Goal: Transaction & Acquisition: Book appointment/travel/reservation

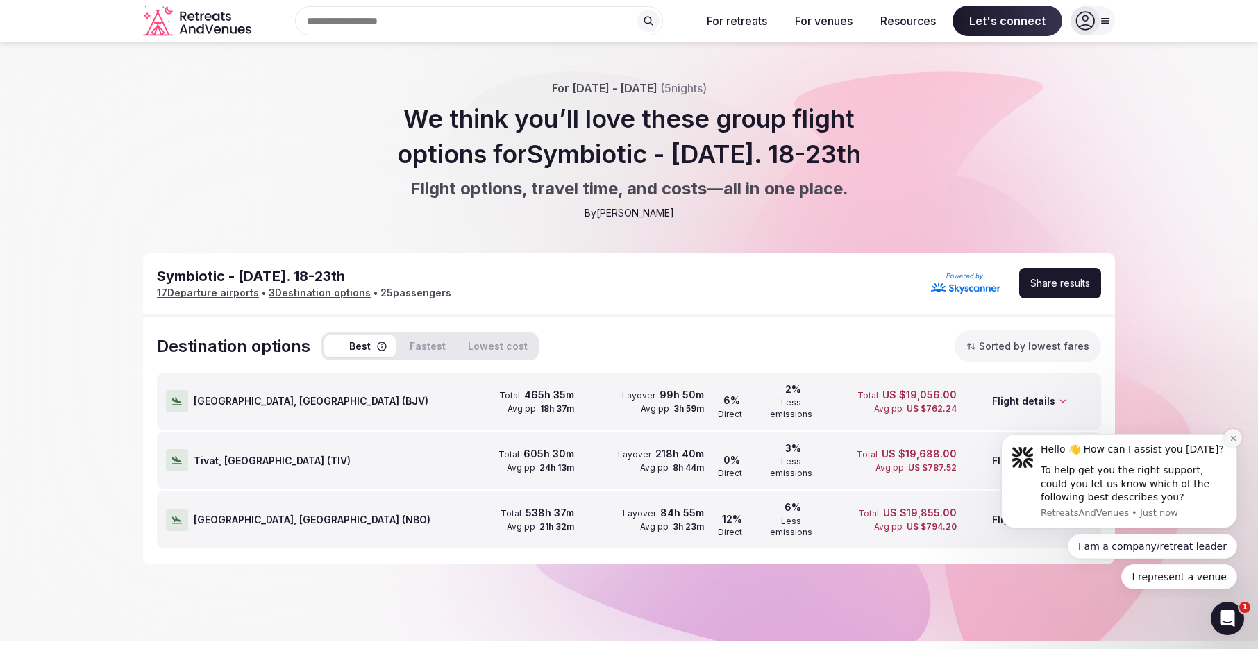
click at [1232, 441] on icon "Dismiss notification" at bounding box center [1233, 439] width 8 height 8
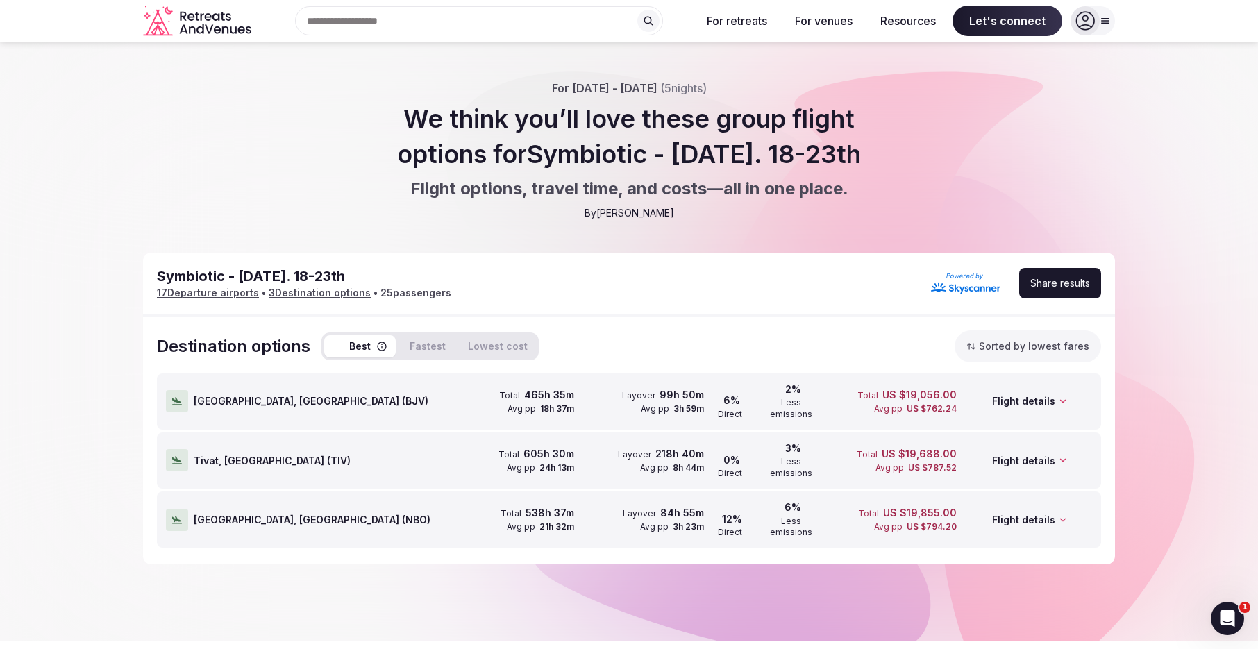
click at [1065, 396] on icon at bounding box center [1063, 401] width 10 height 10
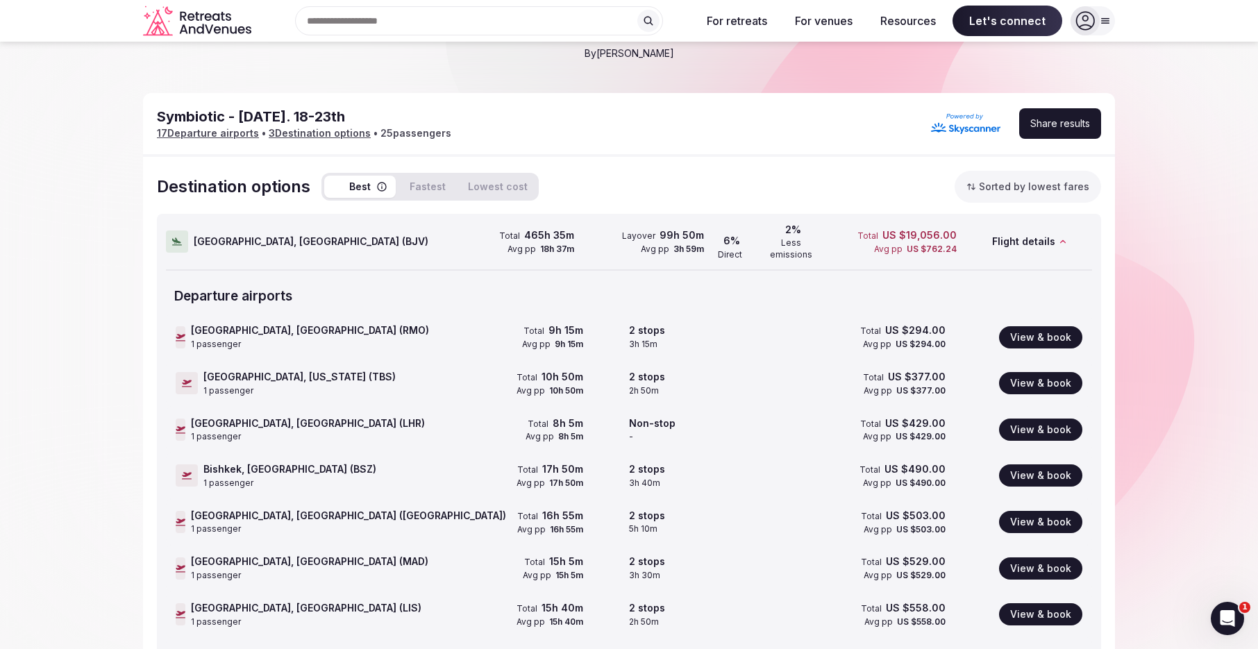
scroll to position [40, 0]
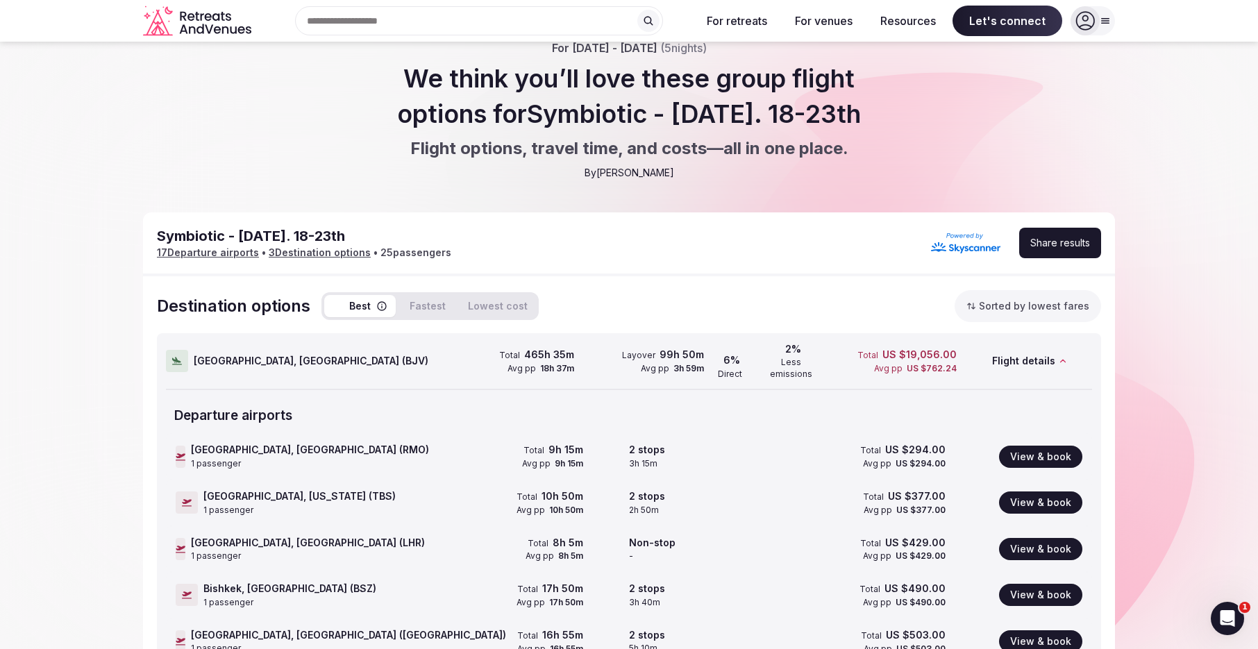
click at [1064, 356] on icon at bounding box center [1063, 361] width 10 height 10
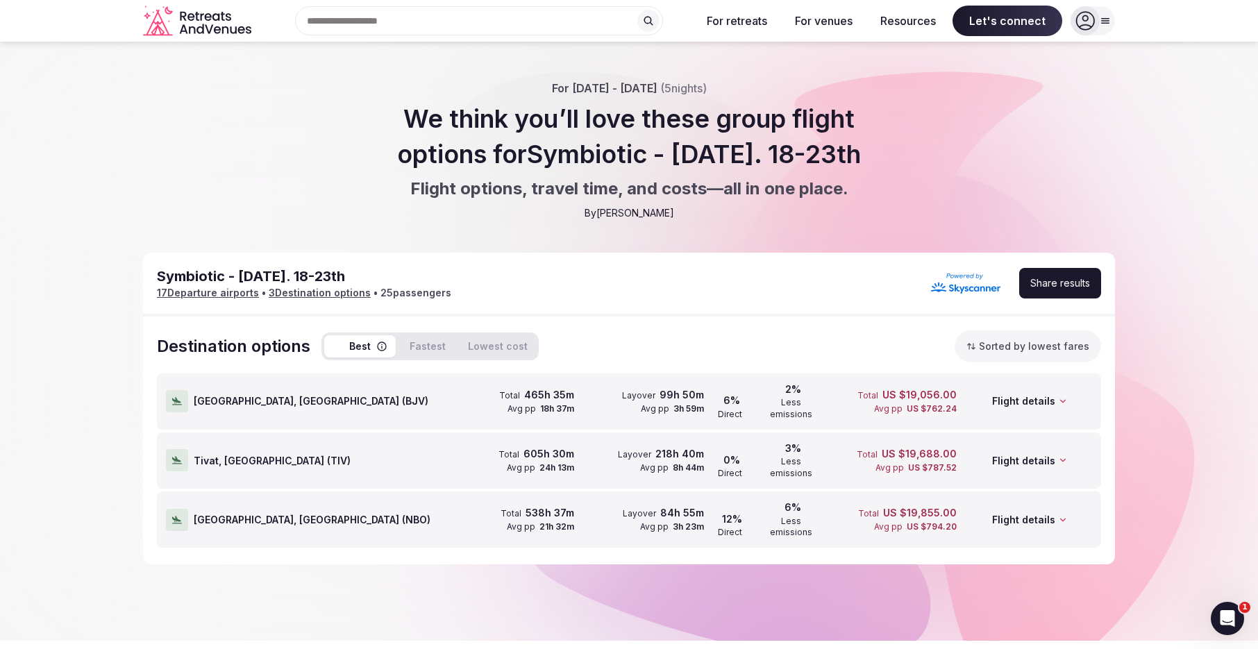
scroll to position [0, 0]
click at [462, 492] on div "Total 538h 37m Avg pp 21h 32m" at bounding box center [511, 519] width 124 height 55
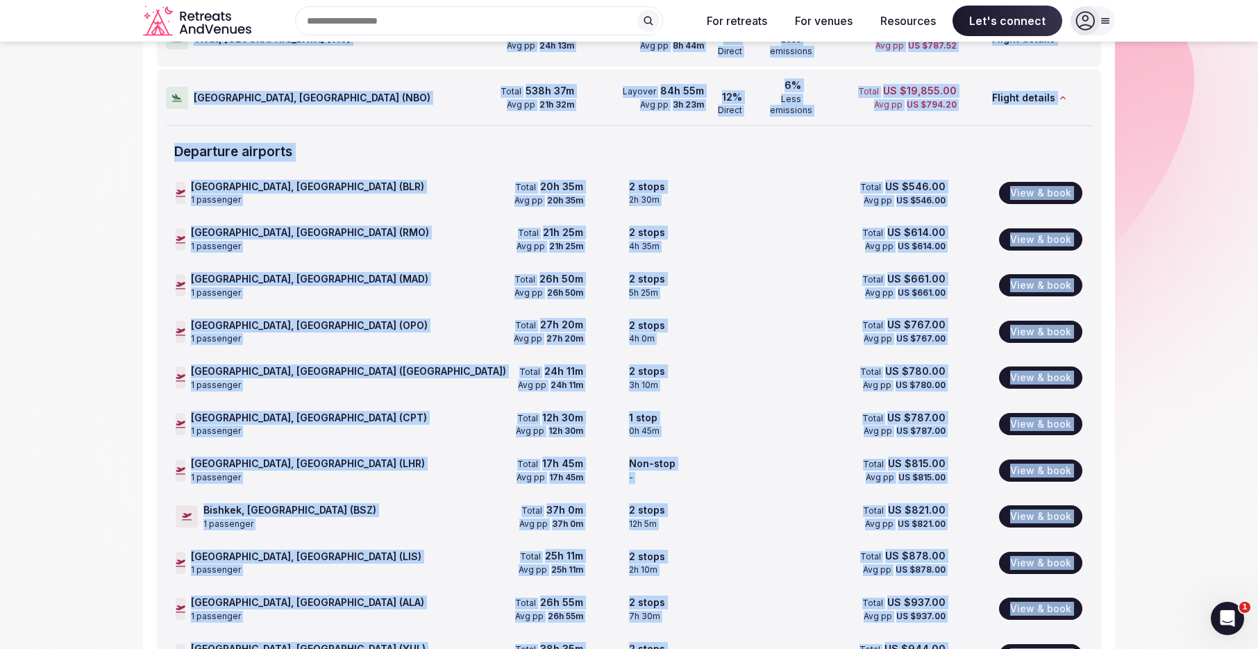
scroll to position [358, 0]
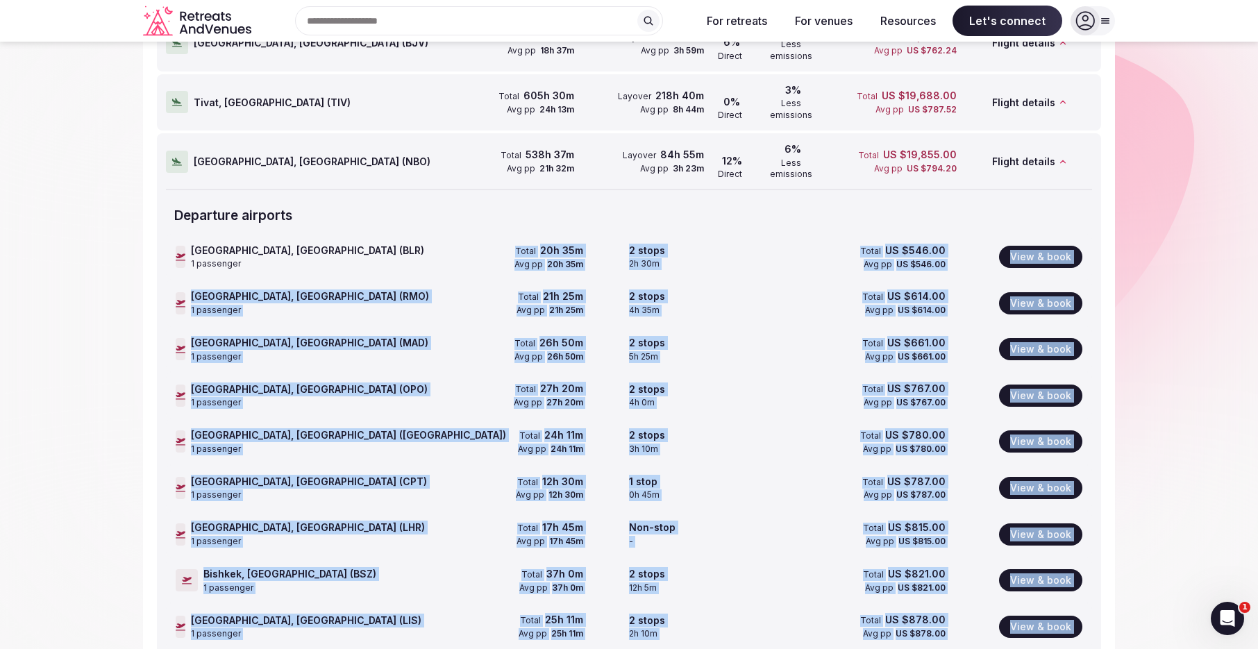
drag, startPoint x: 589, startPoint y: 548, endPoint x: 519, endPoint y: 213, distance: 342.4
click at [519, 234] on div "Bangalore, India (BLR) 1 passenger Total 20h 35m Avg pp 20h 35m 2 stops 2h 30m …" at bounding box center [629, 627] width 926 height 786
copy div "Total 20h 35m Avg pp 20h 35m 2 stops 2h 30m Total US $546.00 Avg pp US $546.00 …"
